Goal: Transaction & Acquisition: Purchase product/service

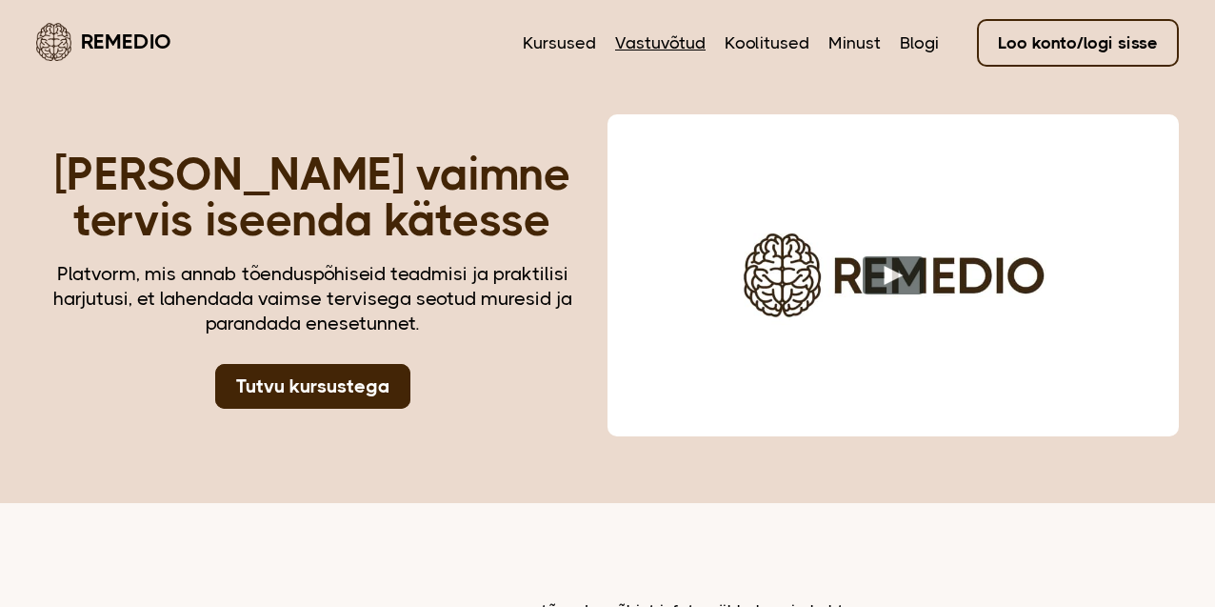
click at [683, 51] on link "Vastuvõtud" at bounding box center [660, 42] width 90 height 25
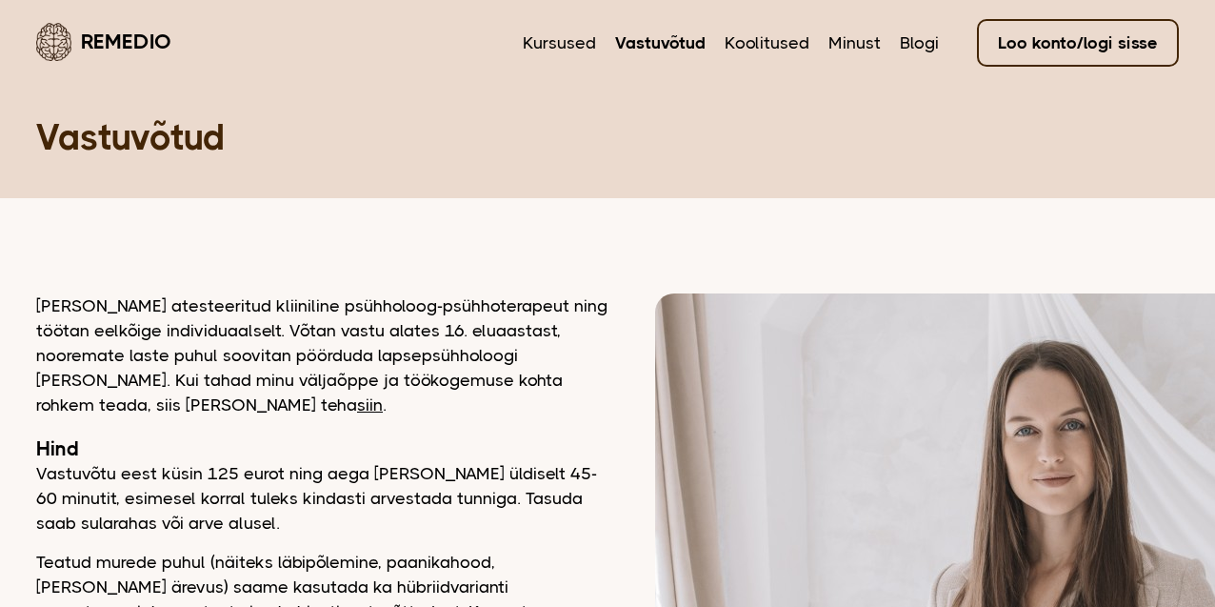
click at [887, 47] on nav "Kursused Vastuvõtud Koolitused Minust Blogi Loo konto/logi sisse" at bounding box center [851, 41] width 656 height 45
click at [873, 47] on link "Minust" at bounding box center [854, 42] width 52 height 25
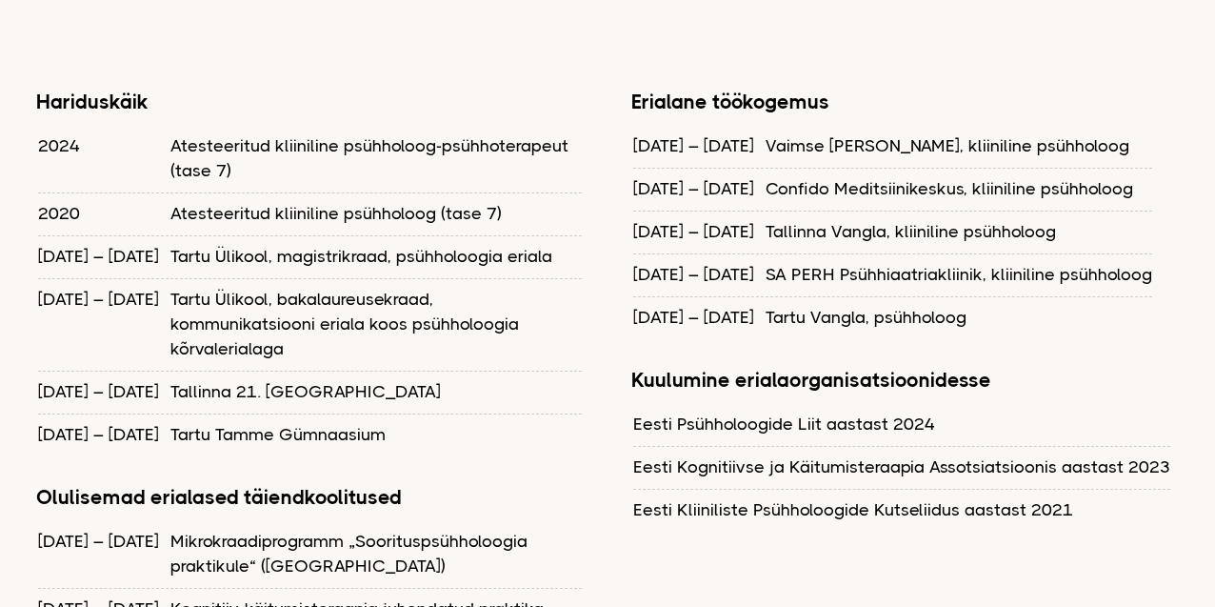
scroll to position [1690, 0]
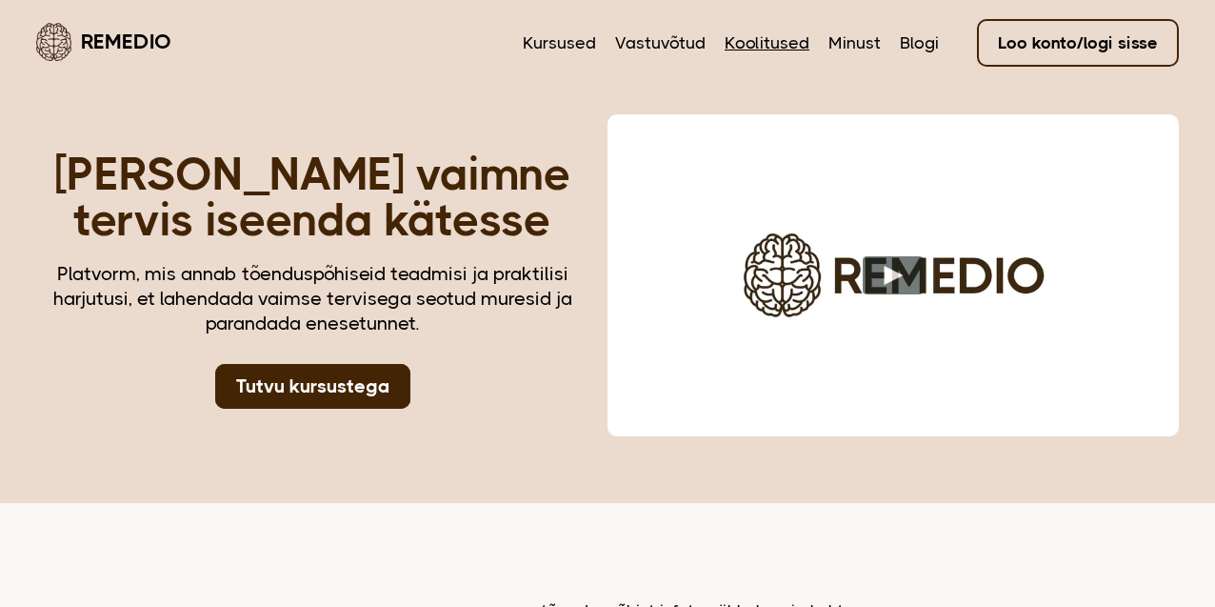
click at [746, 48] on link "Koolitused" at bounding box center [767, 42] width 85 height 25
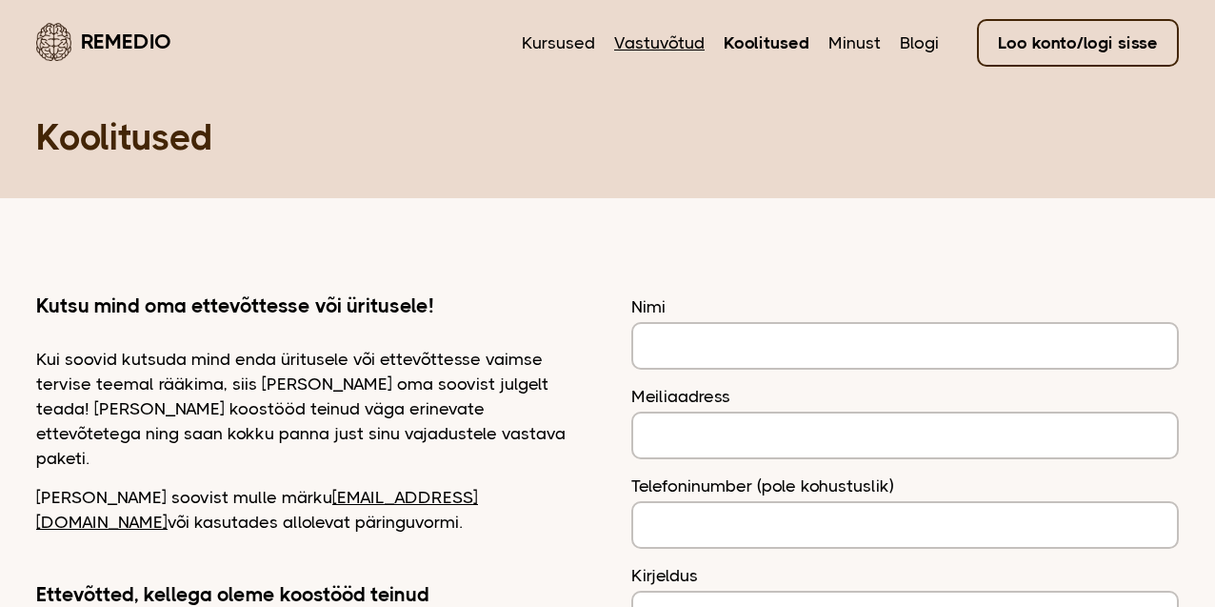
click at [666, 46] on link "Vastuvõtud" at bounding box center [659, 42] width 90 height 25
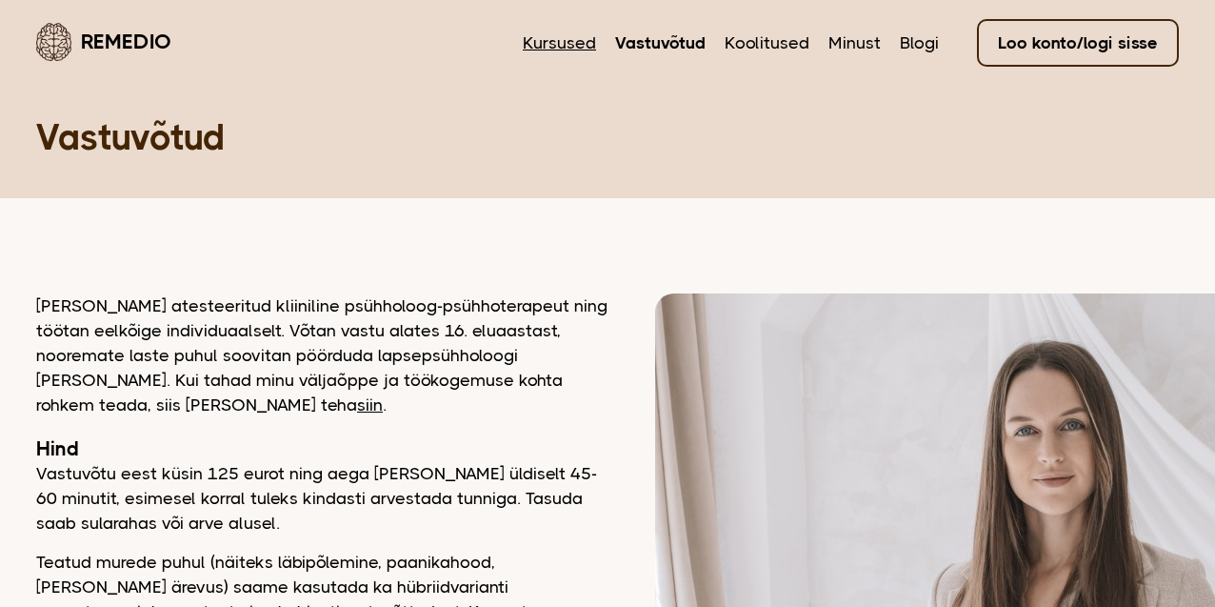
click at [584, 44] on link "Kursused" at bounding box center [559, 42] width 73 height 25
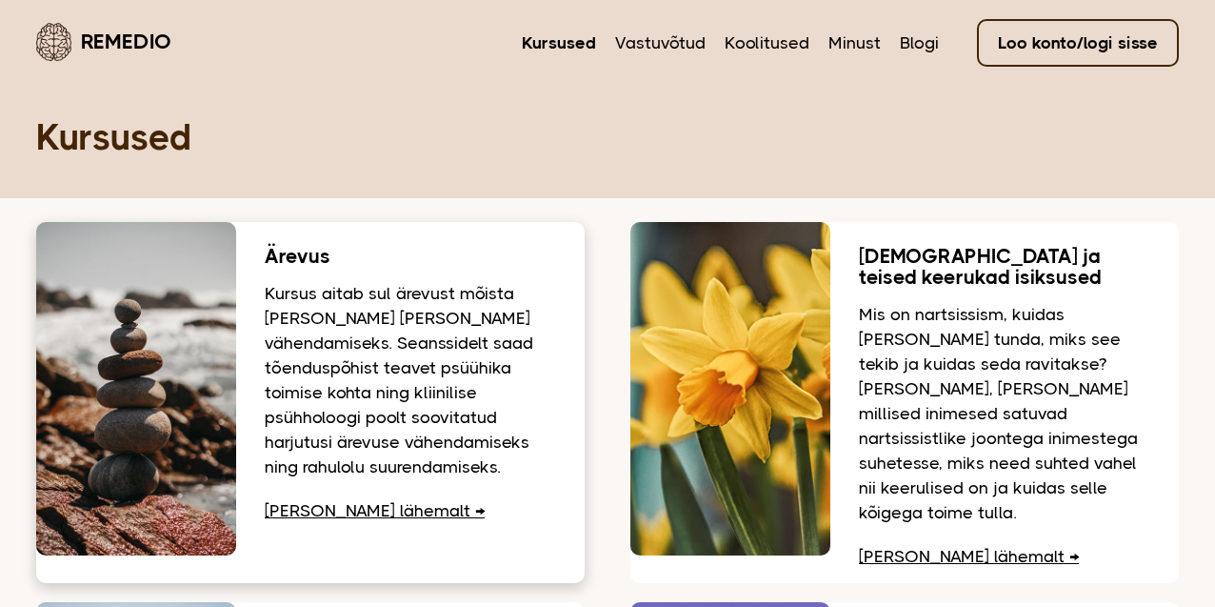
click at [229, 347] on img at bounding box center [136, 388] width 200 height 333
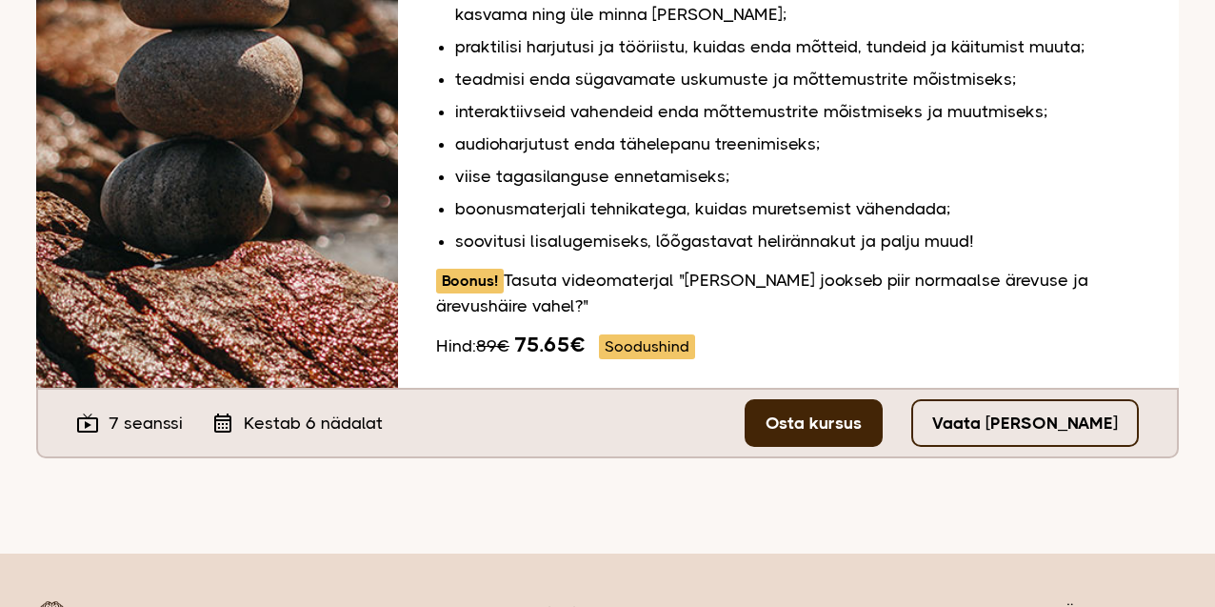
scroll to position [686, 0]
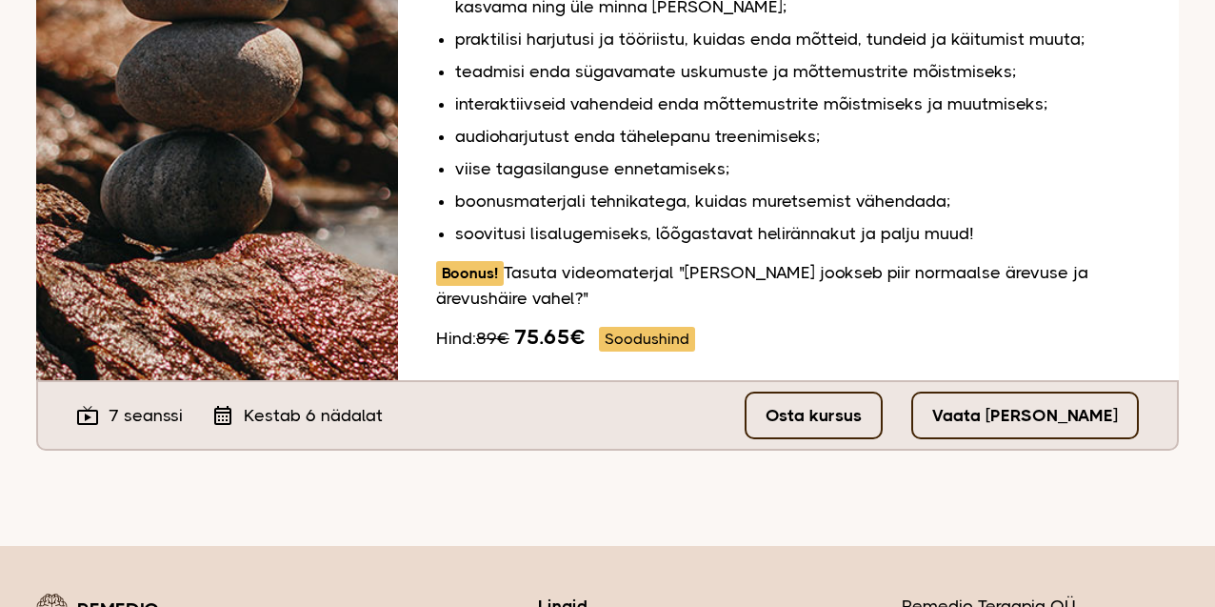
click at [809, 406] on link "Osta kursus" at bounding box center [814, 415] width 138 height 48
